Goal: Information Seeking & Learning: Find specific page/section

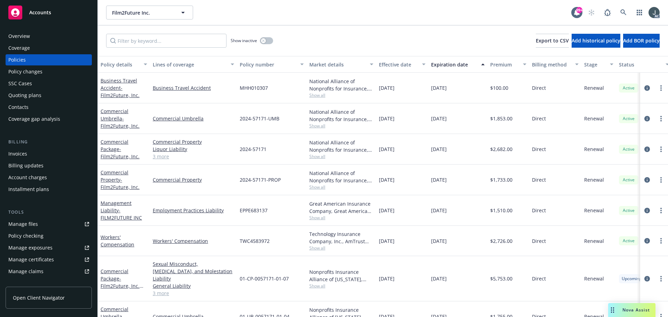
click at [30, 96] on div "Quoting plans" at bounding box center [24, 95] width 33 height 11
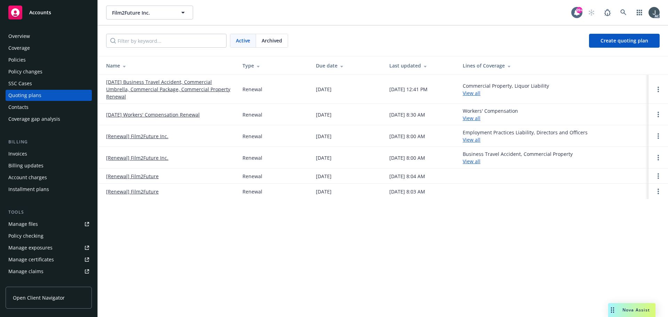
click at [154, 91] on link "10/24/25 Business Travel Accident, Commercial Umbrella, Commercial Package, Com…" at bounding box center [168, 89] width 125 height 22
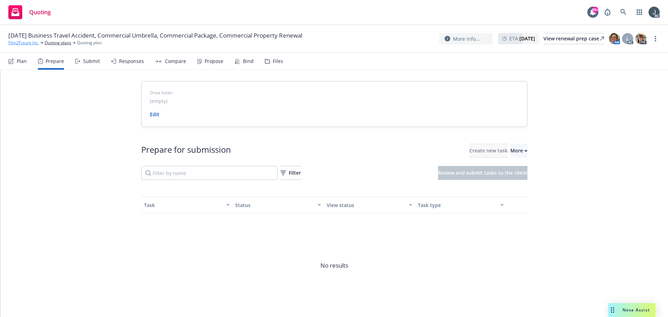
click at [27, 42] on link "Film2Future Inc." at bounding box center [23, 43] width 31 height 6
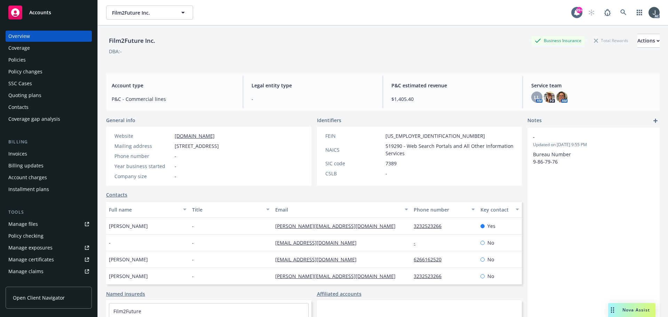
scroll to position [136, 0]
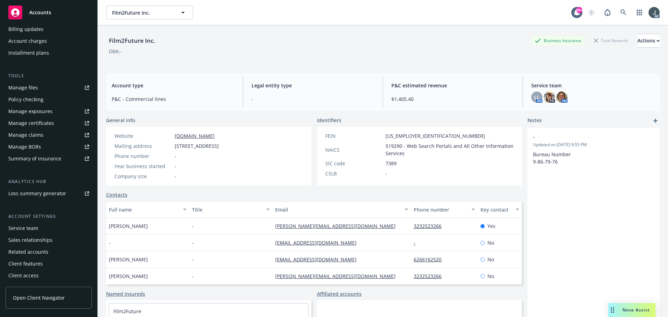
click at [39, 231] on div "Service team" at bounding box center [48, 228] width 81 height 11
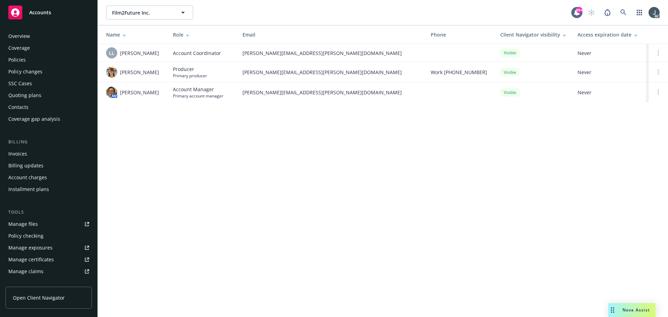
click at [25, 60] on div "Policies" at bounding box center [16, 59] width 17 height 11
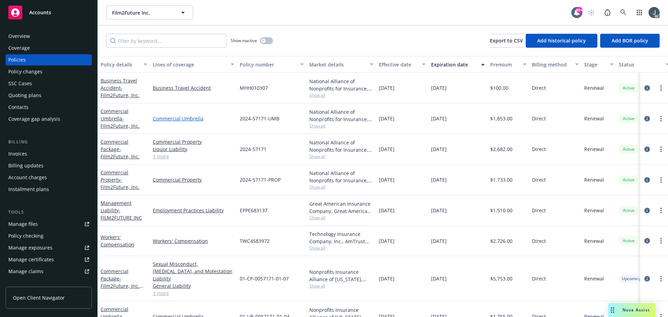
scroll to position [71, 0]
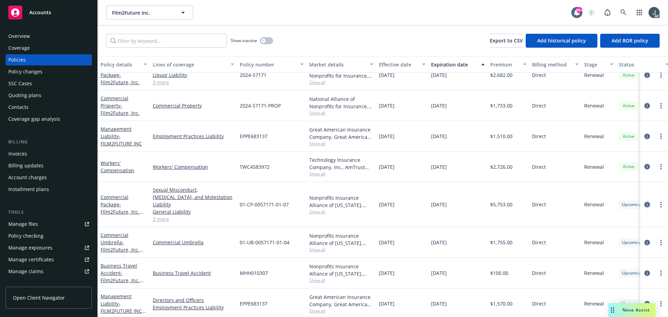
click at [644, 202] on icon "circleInformation" at bounding box center [647, 205] width 6 height 6
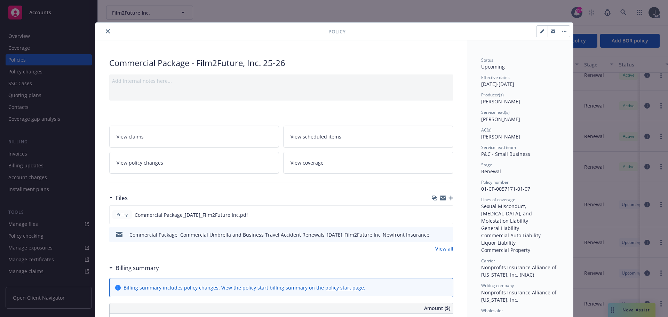
click at [438, 246] on link "View all" at bounding box center [444, 248] width 18 height 7
click at [106, 29] on button "close" at bounding box center [108, 31] width 8 height 8
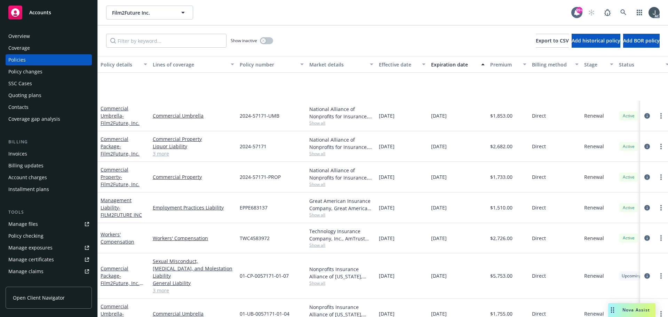
scroll to position [71, 0]
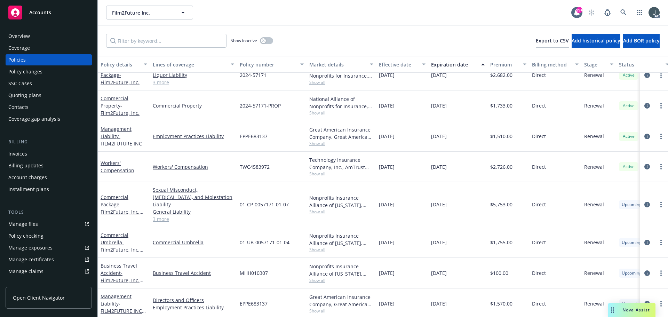
click at [164, 215] on link "3 more" at bounding box center [193, 218] width 81 height 7
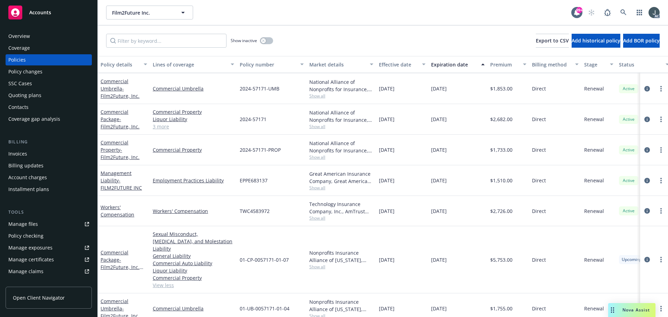
scroll to position [0, 0]
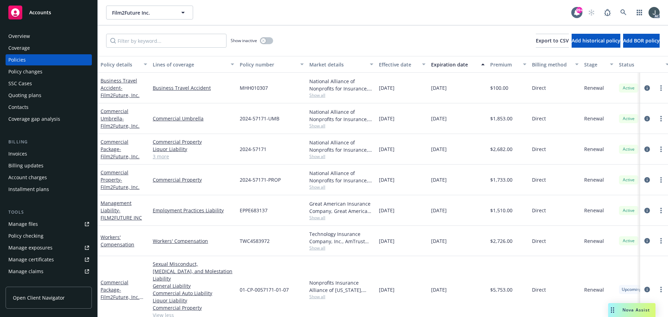
click at [166, 157] on link "3 more" at bounding box center [193, 156] width 81 height 7
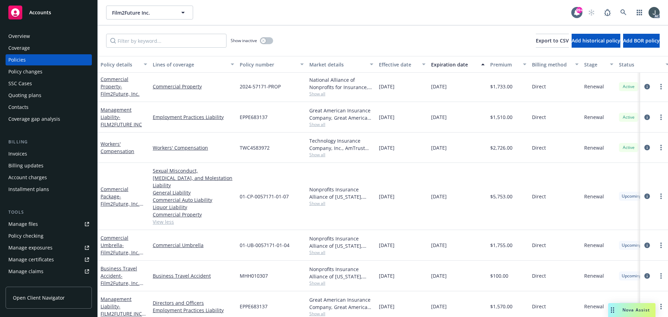
scroll to position [90, 0]
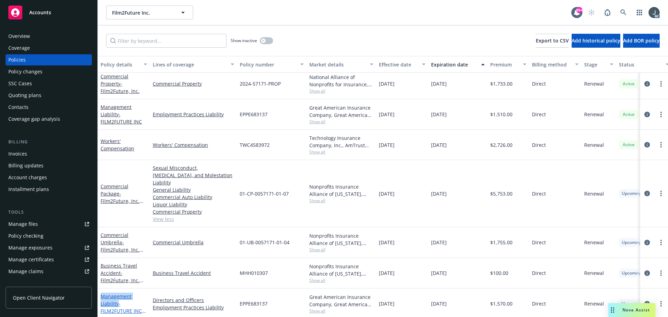
drag, startPoint x: 100, startPoint y: 282, endPoint x: 118, endPoint y: 296, distance: 22.8
click at [118, 296] on div "Management Liability - FILM2FUTURE INC 25-26" at bounding box center [124, 303] width 52 height 31
copy link "Management Liability"
drag, startPoint x: 153, startPoint y: 286, endPoint x: 208, endPoint y: 288, distance: 55.4
click at [208, 288] on div "Directors and Officers Employment Practices Liability" at bounding box center [193, 303] width 87 height 31
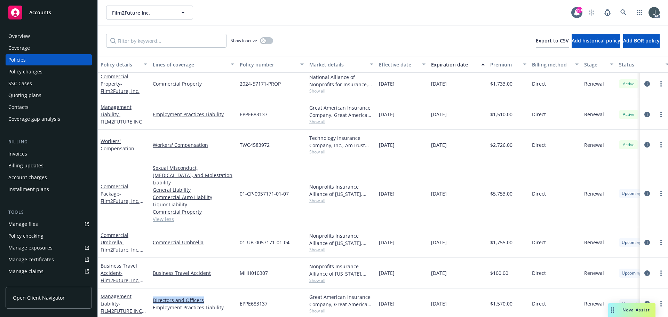
copy link "Directors and Officers"
drag, startPoint x: 152, startPoint y: 305, endPoint x: 224, endPoint y: 305, distance: 72.0
click at [224, 305] on div "Directors and Officers Employment Practices Liability" at bounding box center [193, 303] width 87 height 31
copy link "Employment Practices Liability"
click at [644, 191] on icon "circleInformation" at bounding box center [647, 194] width 6 height 6
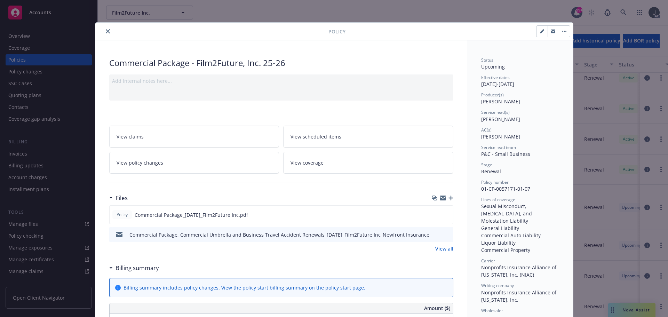
scroll to position [21, 0]
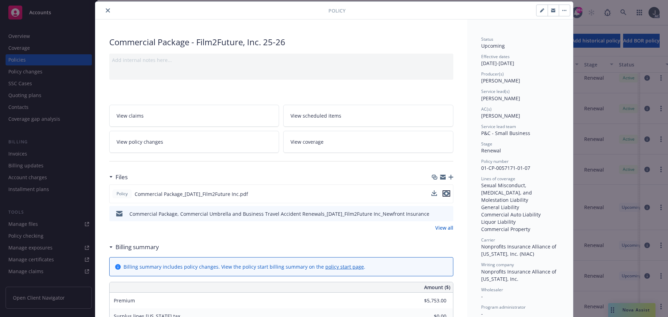
click at [443, 193] on icon "preview file" at bounding box center [446, 193] width 6 height 5
click at [442, 225] on link "View all" at bounding box center [444, 227] width 18 height 7
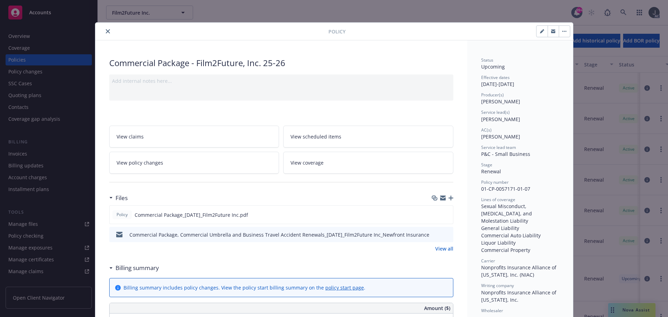
click at [106, 31] on icon "close" at bounding box center [108, 31] width 4 height 4
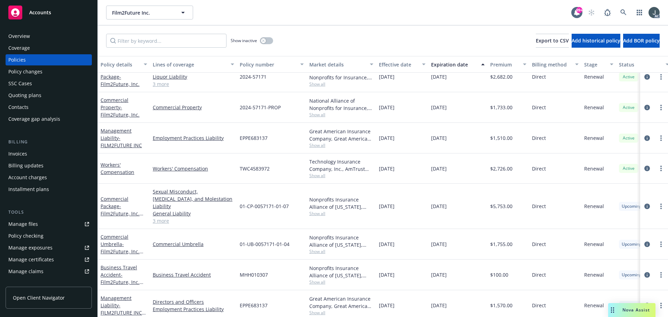
scroll to position [71, 0]
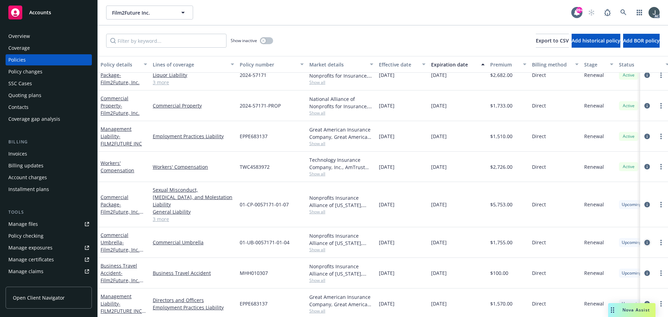
click at [644, 240] on icon "circleInformation" at bounding box center [647, 243] width 6 height 6
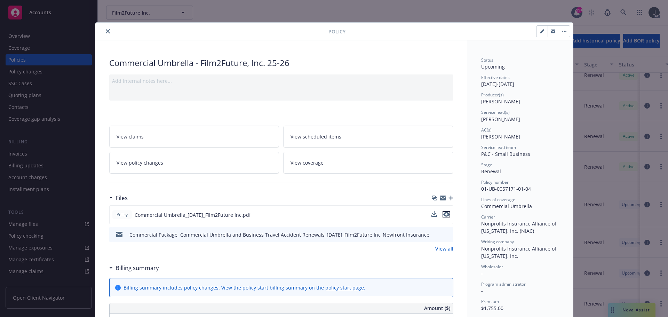
click at [444, 214] on icon "preview file" at bounding box center [446, 214] width 6 height 5
click at [438, 246] on link "View all" at bounding box center [444, 248] width 18 height 7
click at [106, 30] on icon "close" at bounding box center [108, 31] width 4 height 4
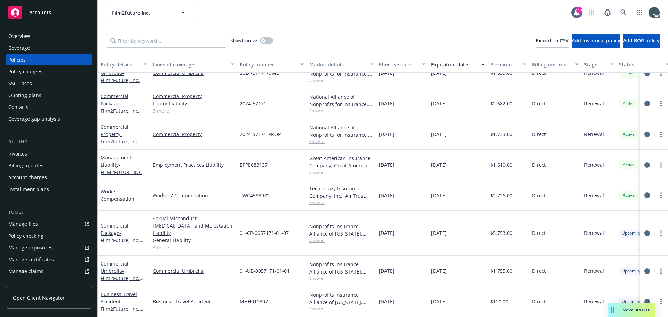
scroll to position [71, 0]
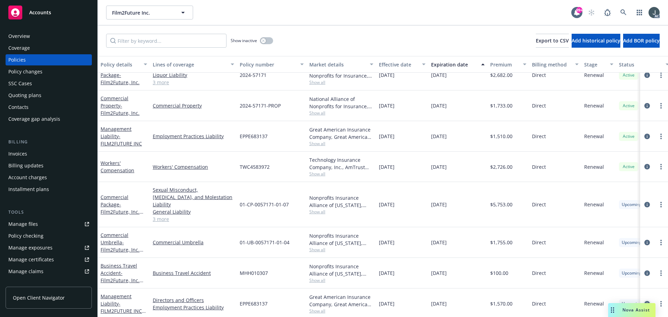
click at [644, 301] on icon "circleInformation" at bounding box center [647, 304] width 6 height 6
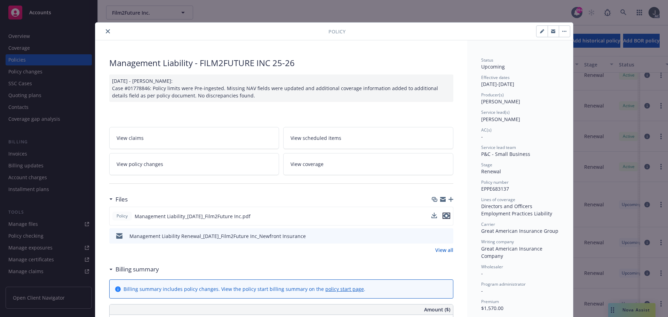
click at [447, 215] on button "preview file" at bounding box center [447, 216] width 8 height 6
click at [106, 30] on icon "close" at bounding box center [108, 31] width 4 height 4
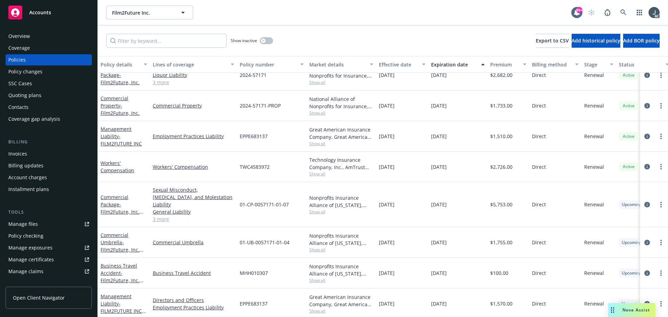
click at [40, 35] on div "Overview" at bounding box center [48, 36] width 81 height 11
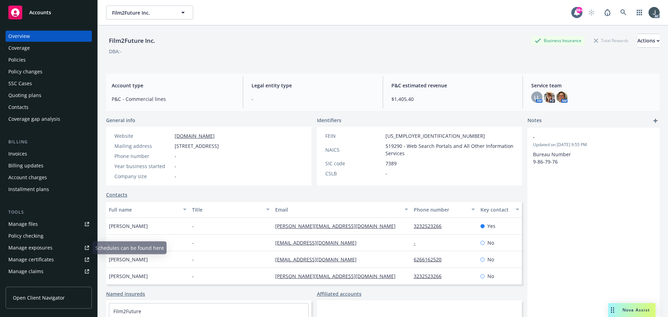
click at [24, 220] on div "Manage files" at bounding box center [23, 223] width 30 height 11
click at [393, 147] on span "519290 - Web Search Portals and All Other Information Services" at bounding box center [450, 149] width 128 height 15
drag, startPoint x: 390, startPoint y: 134, endPoint x: 419, endPoint y: 134, distance: 28.9
click at [408, 135] on span "81-4112997" at bounding box center [436, 135] width 100 height 7
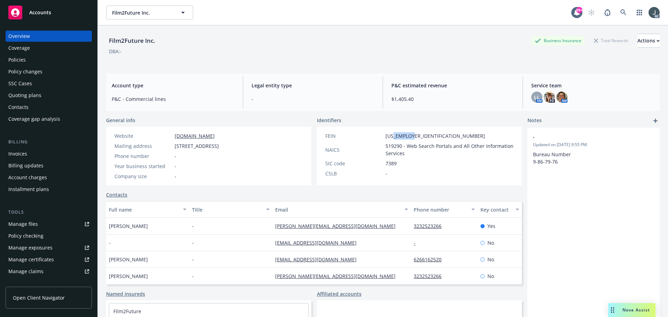
click at [18, 60] on div "Policies" at bounding box center [16, 59] width 17 height 11
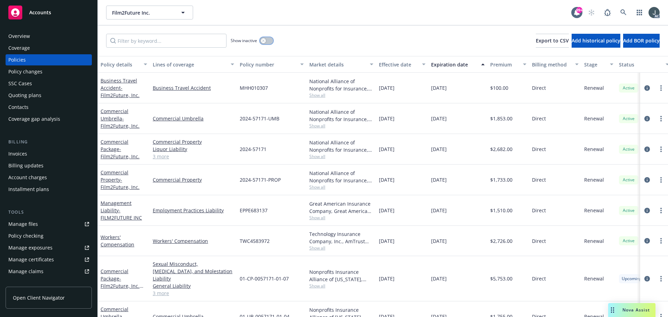
click at [265, 41] on div "button" at bounding box center [263, 40] width 5 height 5
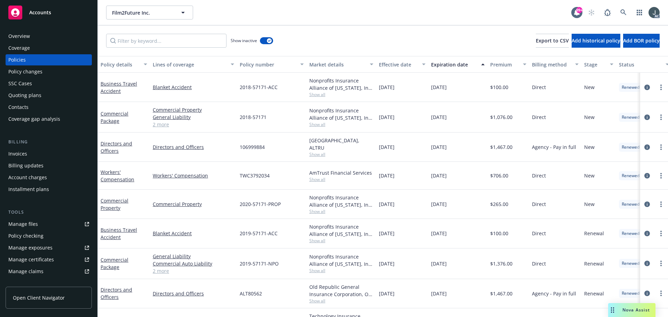
click at [160, 124] on link "2 more" at bounding box center [193, 124] width 81 height 7
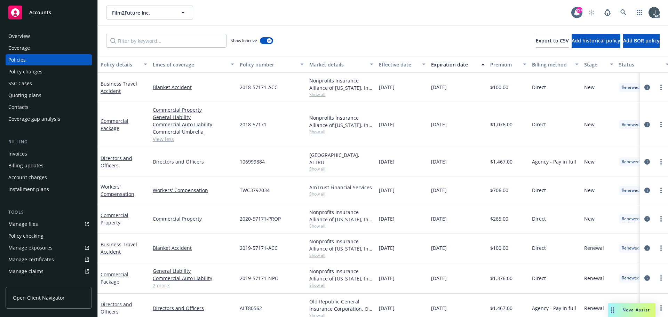
scroll to position [35, 0]
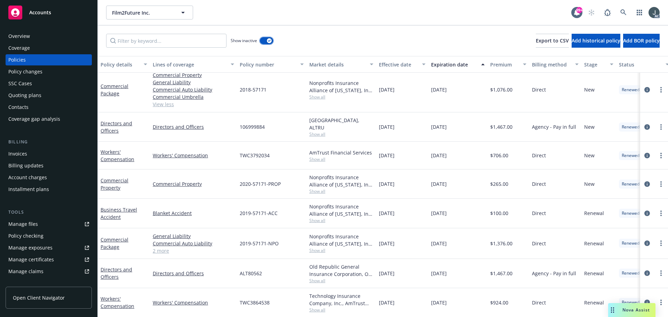
click at [266, 40] on button "button" at bounding box center [266, 40] width 13 height 7
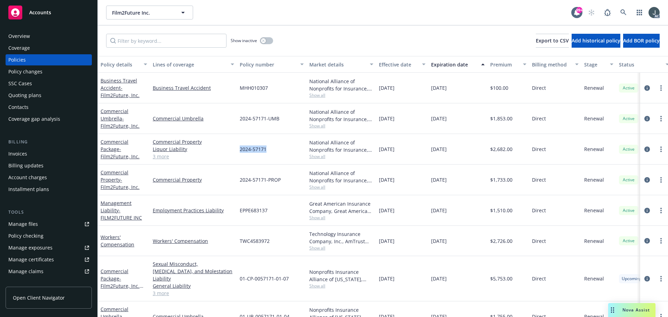
drag, startPoint x: 240, startPoint y: 151, endPoint x: 274, endPoint y: 152, distance: 33.4
click at [274, 152] on div "2024-57171" at bounding box center [272, 149] width 70 height 31
click at [319, 155] on span "Show all" at bounding box center [341, 156] width 64 height 6
click at [171, 157] on link "3 more" at bounding box center [193, 156] width 81 height 7
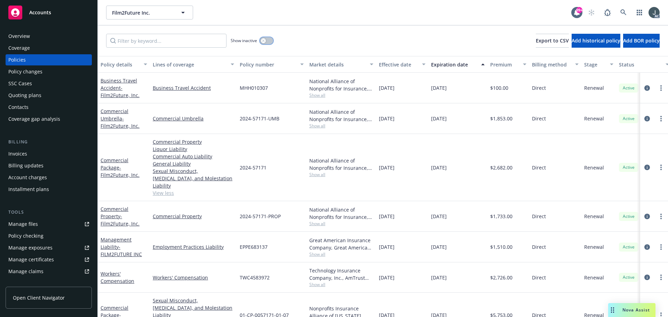
click at [264, 40] on icon "button" at bounding box center [263, 40] width 2 height 2
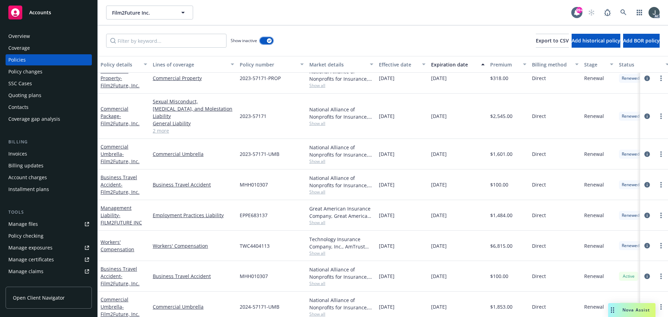
scroll to position [731, 0]
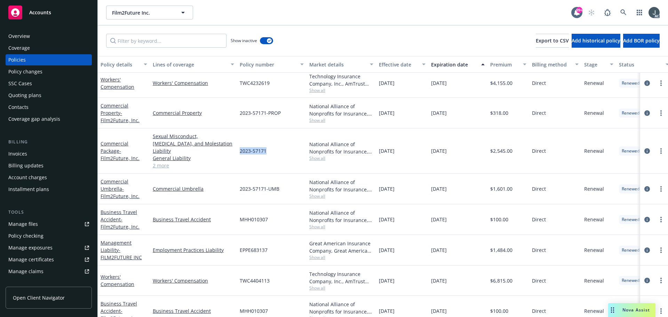
drag, startPoint x: 240, startPoint y: 148, endPoint x: 267, endPoint y: 148, distance: 26.8
click at [267, 148] on div "2023-57171" at bounding box center [272, 150] width 70 height 45
click at [156, 162] on link "2 more" at bounding box center [193, 165] width 81 height 7
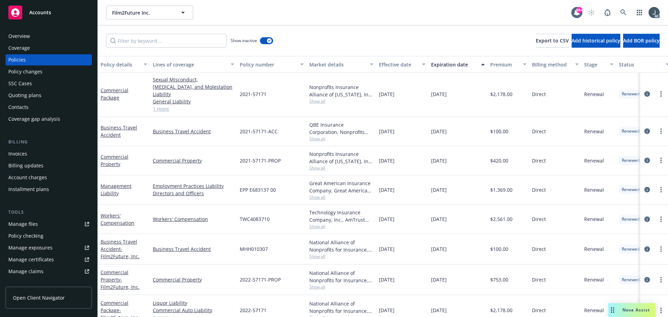
scroll to position [383, 0]
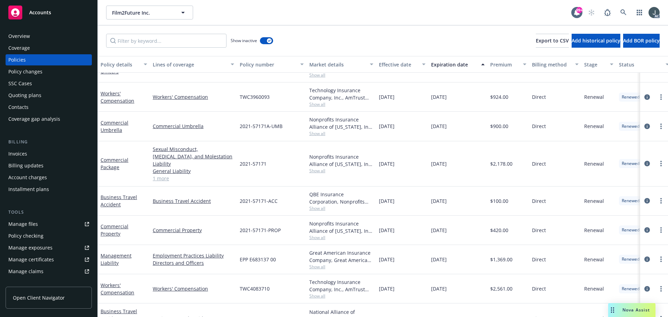
click at [162, 175] on link "1 more" at bounding box center [193, 178] width 81 height 7
click at [146, 39] on input "Filter by keyword..." at bounding box center [166, 41] width 120 height 14
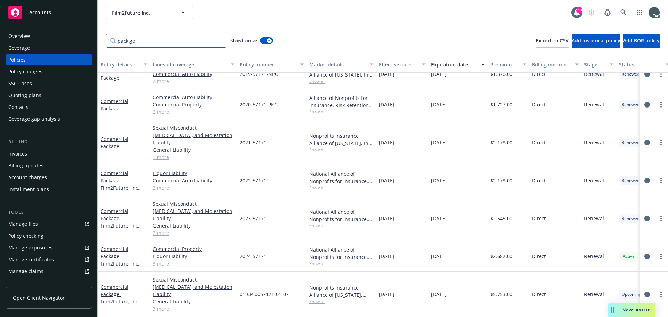
scroll to position [0, 0]
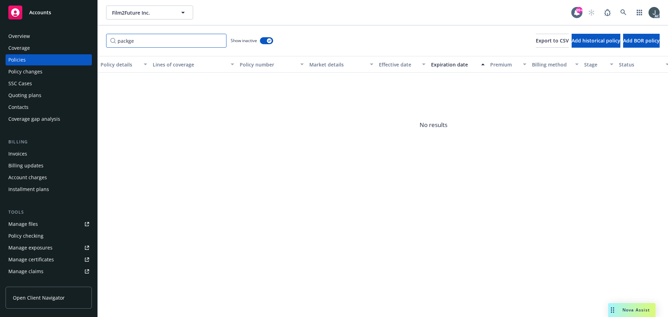
click at [129, 42] on input "packge" at bounding box center [166, 41] width 120 height 14
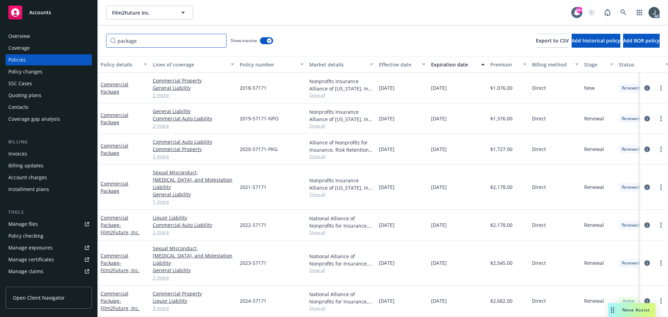
scroll to position [28, 0]
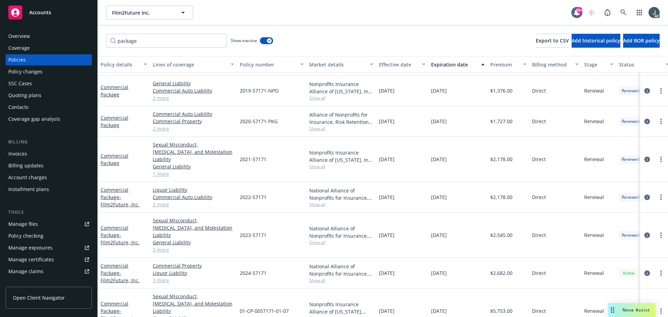
click at [320, 277] on span "Show all" at bounding box center [341, 280] width 64 height 6
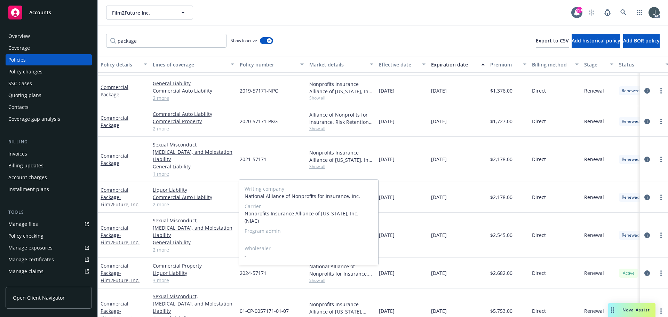
click at [320, 277] on span "Show all" at bounding box center [341, 280] width 64 height 6
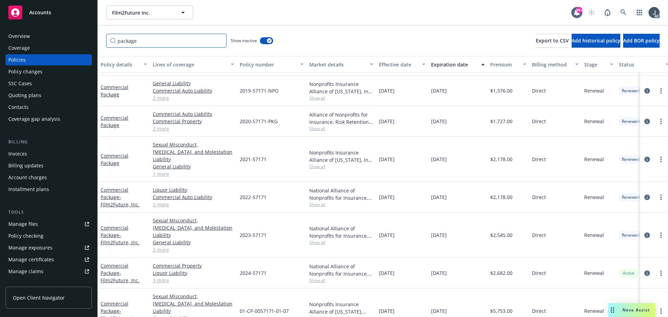
click at [124, 40] on input "package" at bounding box center [166, 41] width 120 height 14
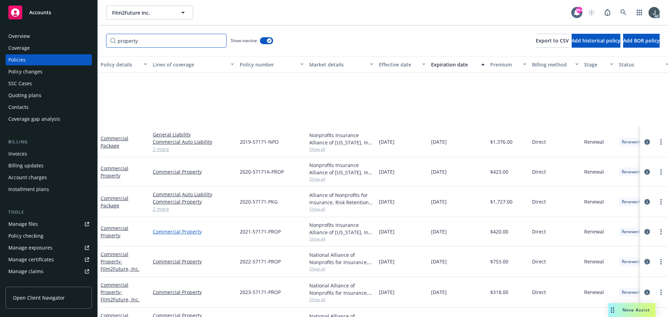
scroll to position [97, 0]
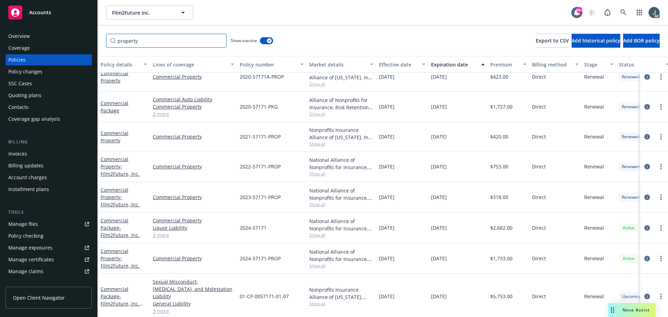
click at [129, 43] on input "property" at bounding box center [166, 41] width 120 height 14
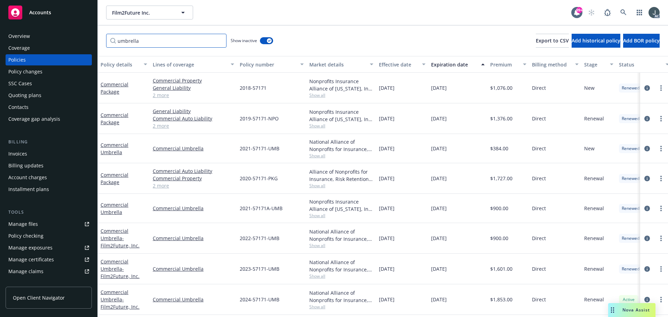
scroll to position [34, 0]
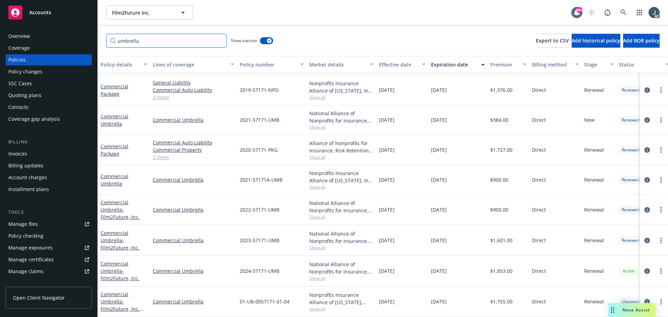
click at [132, 44] on input "umbrella" at bounding box center [166, 41] width 120 height 14
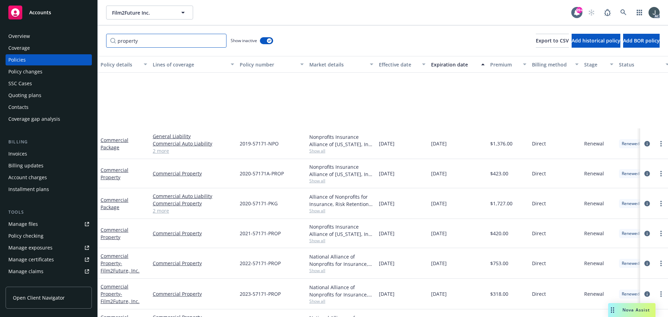
scroll to position [97, 0]
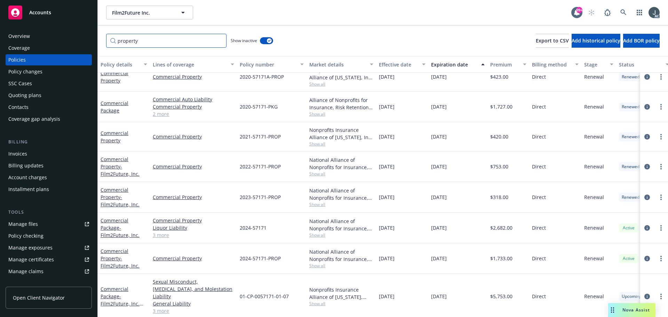
type input "property"
click at [500, 258] on span "$1,733.00" at bounding box center [501, 258] width 22 height 7
copy span "1,733.00"
click at [392, 22] on div "Film2Future Inc. Film2Future Inc. 99+ AC" at bounding box center [383, 12] width 570 height 25
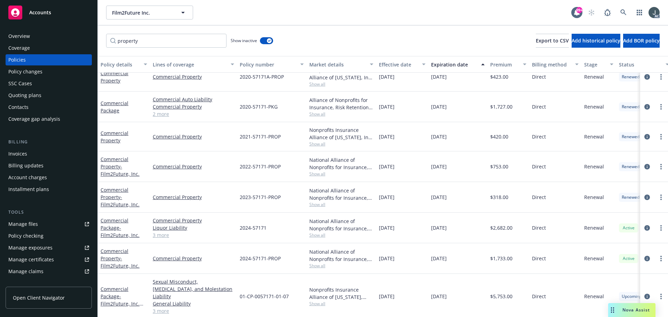
click at [358, 30] on div "property Show inactive Export to CSV Add historical policy Add BOR policy" at bounding box center [383, 40] width 570 height 31
click at [36, 246] on div "Manage exposures" at bounding box center [30, 247] width 44 height 11
click at [219, 40] on input "property" at bounding box center [166, 41] width 120 height 14
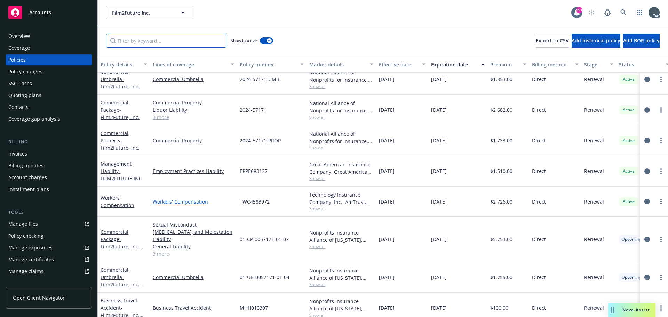
scroll to position [990, 0]
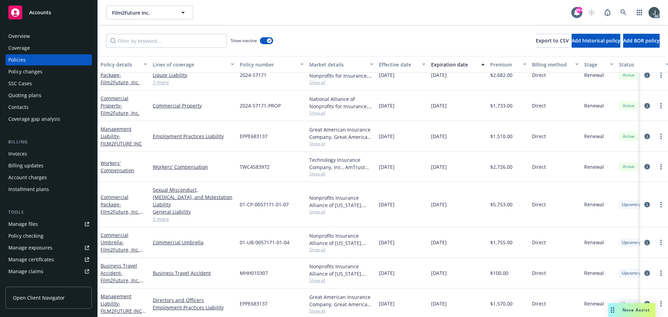
click at [164, 215] on link "3 more" at bounding box center [193, 218] width 81 height 7
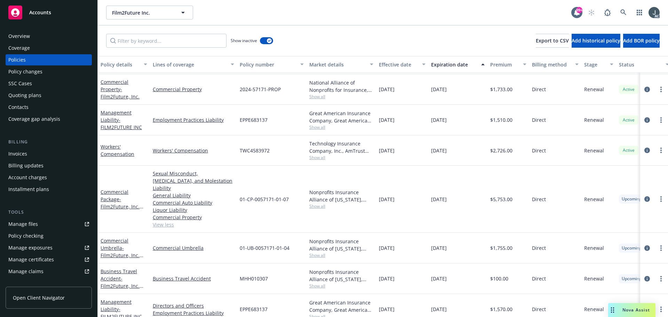
scroll to position [939, 0]
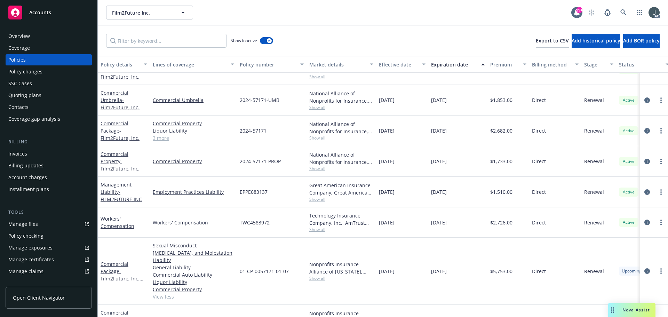
click at [160, 141] on link "3 more" at bounding box center [193, 137] width 81 height 7
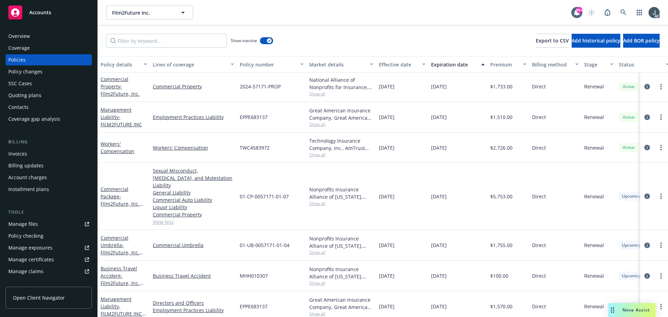
scroll to position [1009, 0]
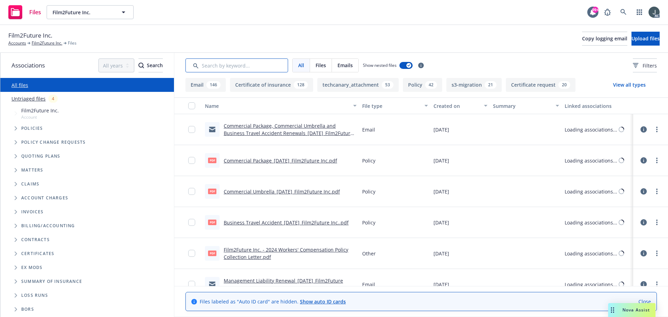
click at [209, 64] on input "Search by keyword..." at bounding box center [236, 65] width 103 height 14
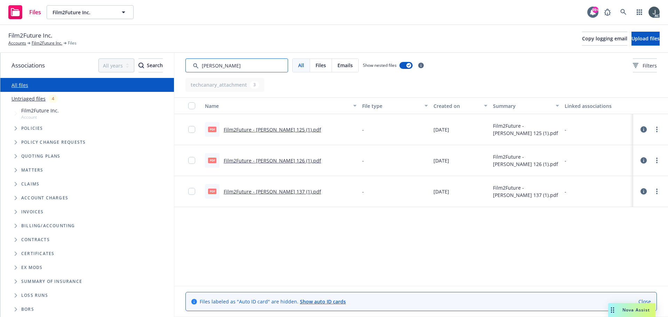
click at [209, 64] on input "Search by keyword..." at bounding box center [236, 65] width 103 height 14
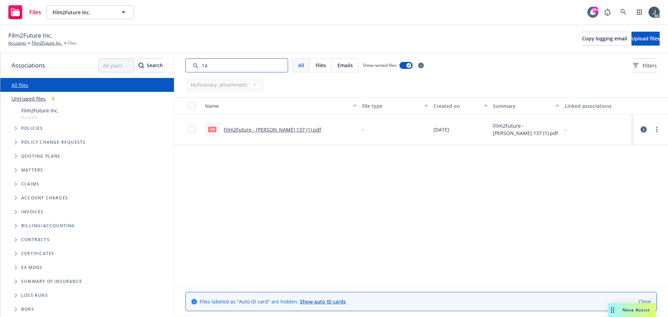
type input "140"
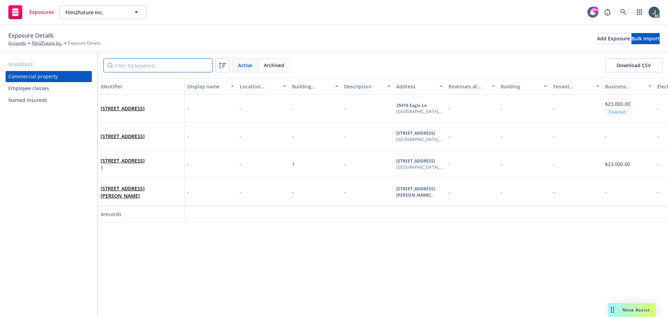
drag, startPoint x: 111, startPoint y: 59, endPoint x: 127, endPoint y: 62, distance: 15.9
click at [111, 59] on input "Filter by keyword..." at bounding box center [157, 65] width 109 height 14
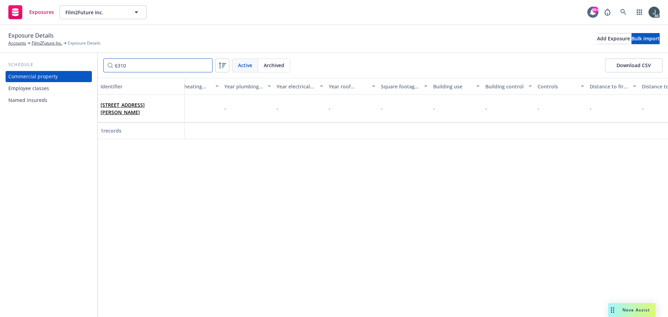
scroll to position [0, 1500]
click at [169, 64] on input "6310" at bounding box center [157, 65] width 109 height 14
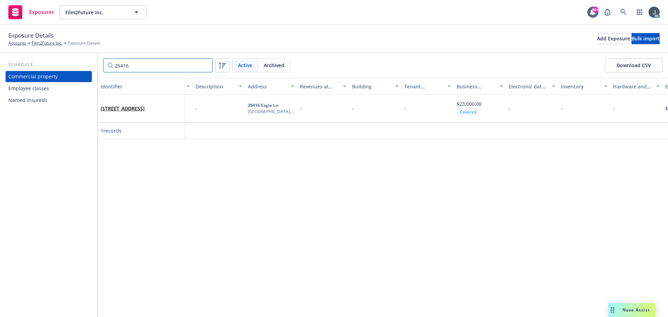
scroll to position [0, 0]
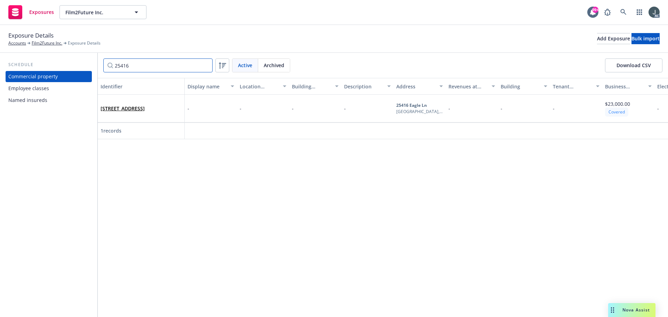
type input "25416"
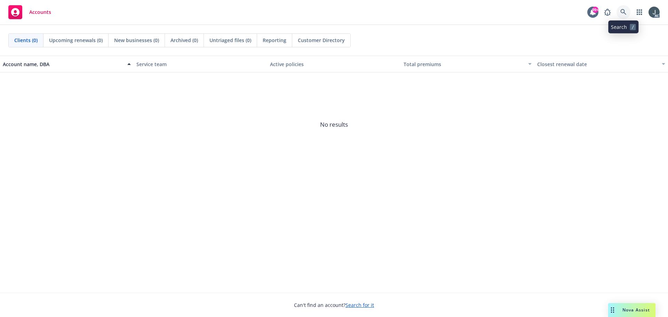
click at [623, 11] on icon at bounding box center [623, 12] width 6 height 6
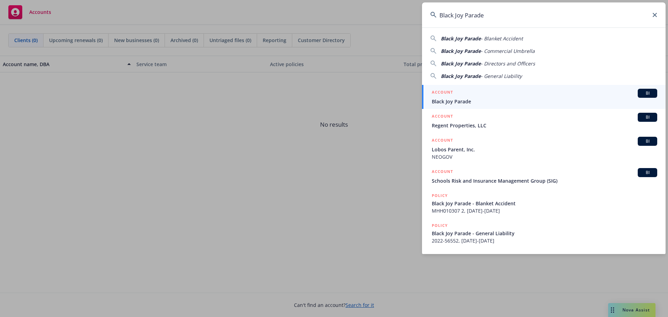
type input "Black Joy Parade"
click at [462, 98] on span "Black Joy Parade" at bounding box center [544, 101] width 225 height 7
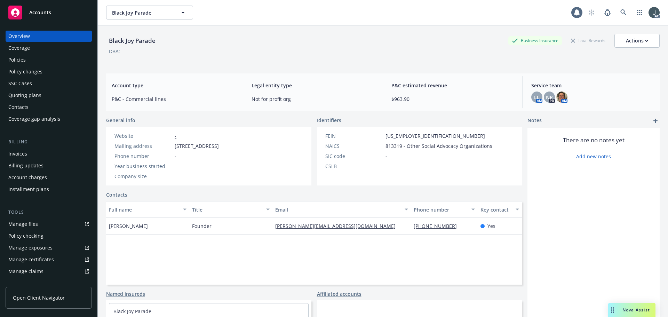
click at [15, 58] on div "Policies" at bounding box center [16, 59] width 17 height 11
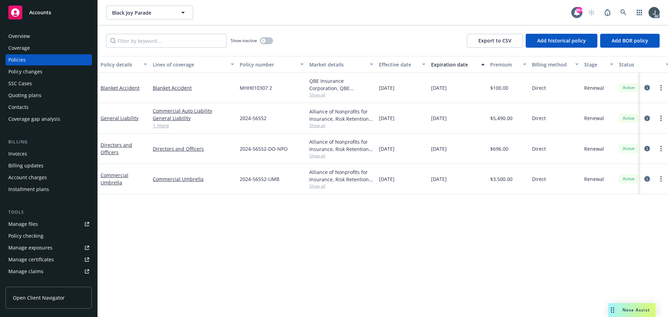
click at [645, 180] on icon "circleInformation" at bounding box center [647, 179] width 6 height 6
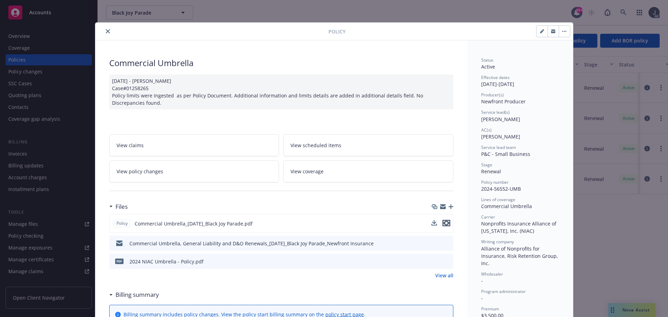
click at [445, 221] on icon "preview file" at bounding box center [446, 223] width 6 height 5
